Goal: Transaction & Acquisition: Book appointment/travel/reservation

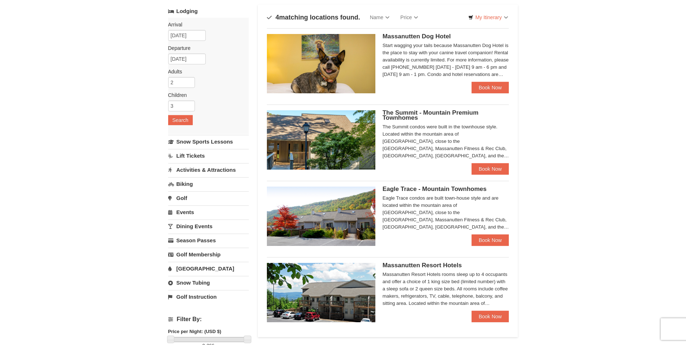
scroll to position [181, 0]
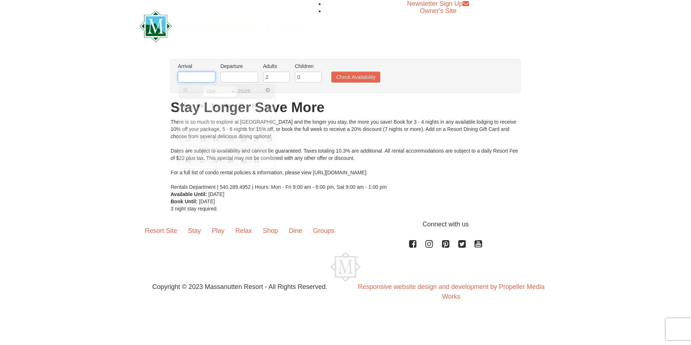
click at [201, 77] on input "text" at bounding box center [197, 77] width 38 height 11
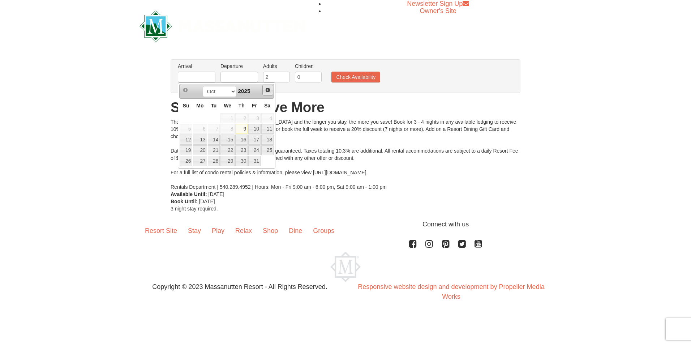
click at [270, 92] on span "Next" at bounding box center [268, 90] width 6 height 6
click at [265, 90] on span "Next" at bounding box center [268, 90] width 6 height 6
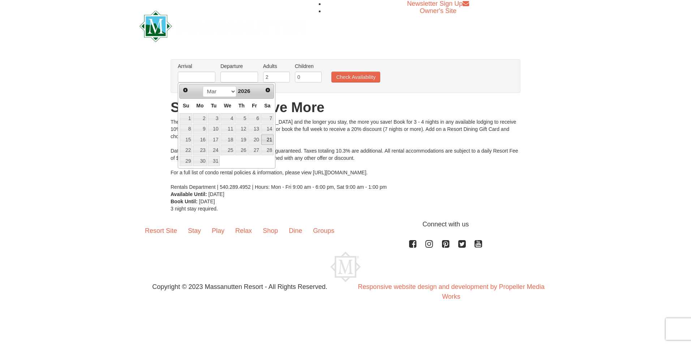
click at [272, 139] on link "21" at bounding box center [267, 140] width 12 height 10
type input "[DATE]"
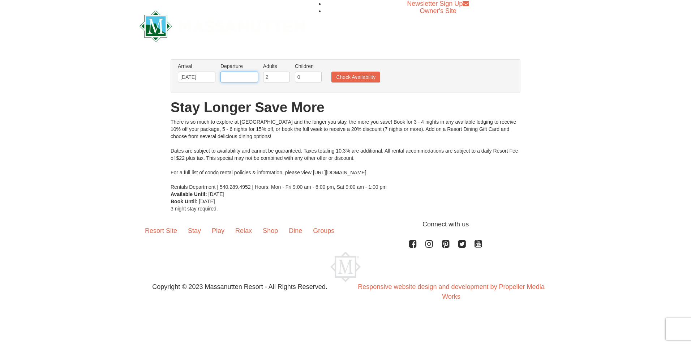
click at [247, 79] on input "text" at bounding box center [240, 77] width 38 height 11
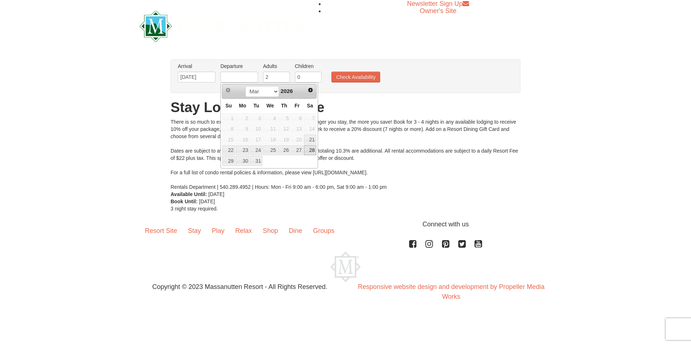
click at [311, 151] on link "28" at bounding box center [310, 150] width 12 height 10
type input "[DATE]"
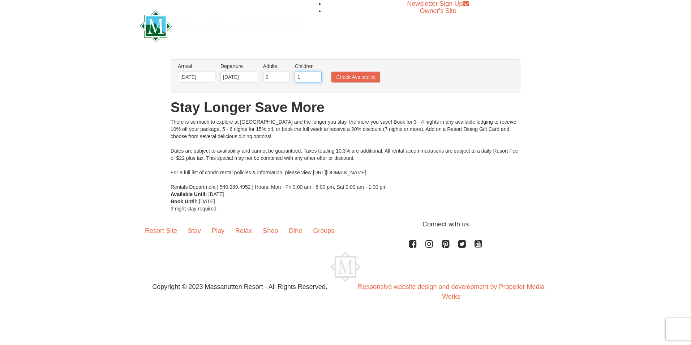
click at [318, 75] on input "1" at bounding box center [308, 77] width 27 height 11
click at [318, 75] on input "2" at bounding box center [308, 77] width 27 height 11
type input "3"
click at [318, 75] on input "3" at bounding box center [308, 77] width 27 height 11
click at [352, 78] on button "Check Availability" at bounding box center [356, 77] width 49 height 11
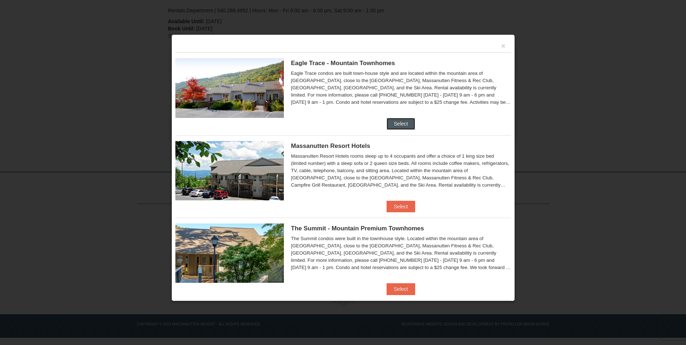
click at [399, 123] on button "Select" at bounding box center [401, 124] width 29 height 12
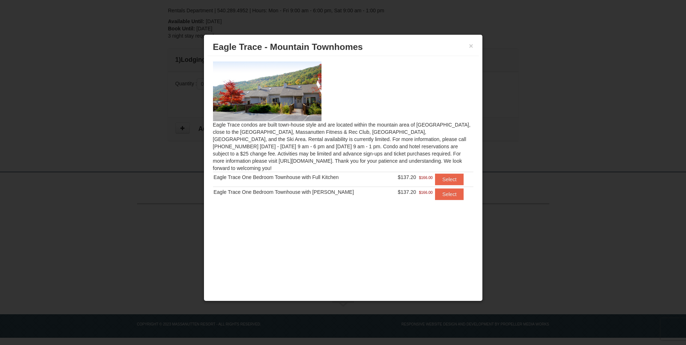
click at [473, 45] on div "× [GEOGRAPHIC_DATA] - [GEOGRAPHIC_DATA]" at bounding box center [343, 47] width 271 height 18
click at [469, 44] on button "×" at bounding box center [471, 45] width 4 height 7
